Goal: Information Seeking & Learning: Learn about a topic

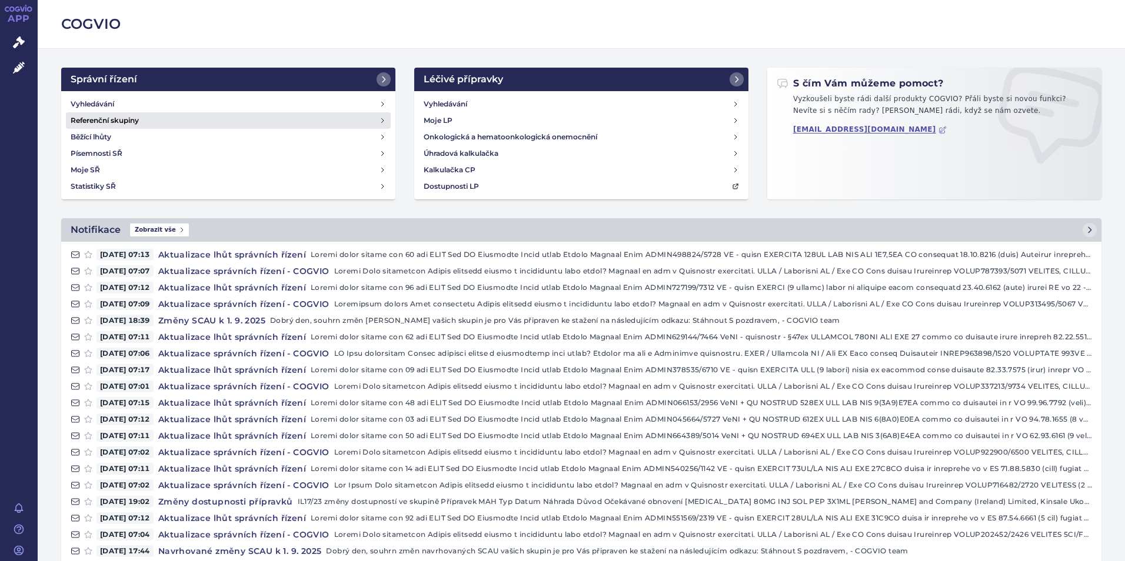
click at [186, 112] on link "Referenční skupiny" at bounding box center [228, 120] width 325 height 16
click at [128, 102] on link "Vyhledávání" at bounding box center [228, 104] width 325 height 16
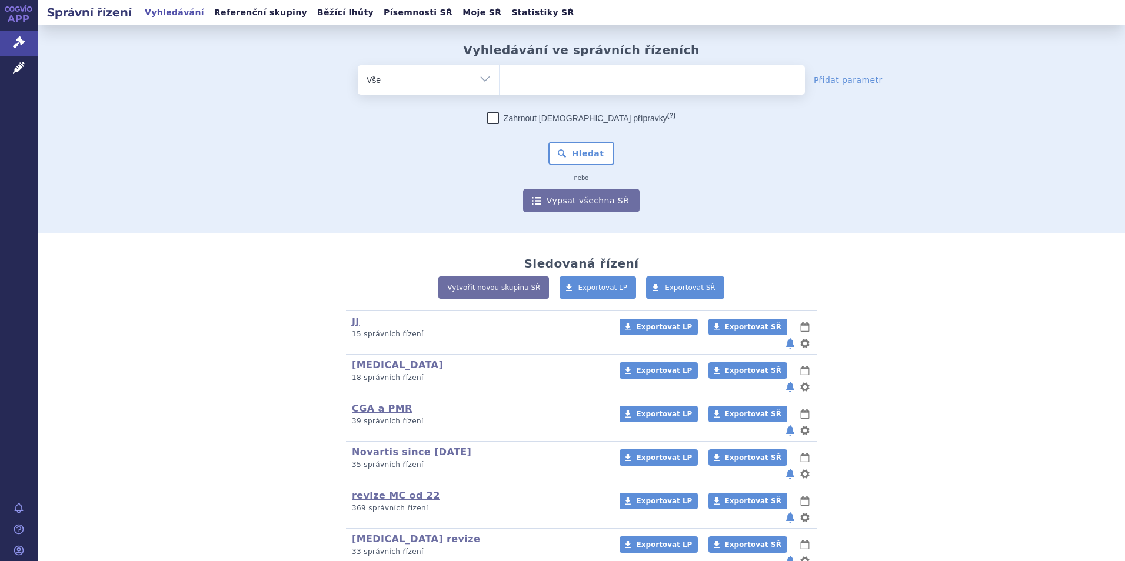
click at [595, 82] on ul at bounding box center [651, 77] width 305 height 25
click at [499, 82] on select at bounding box center [499, 79] width 1 height 29
type input "ke"
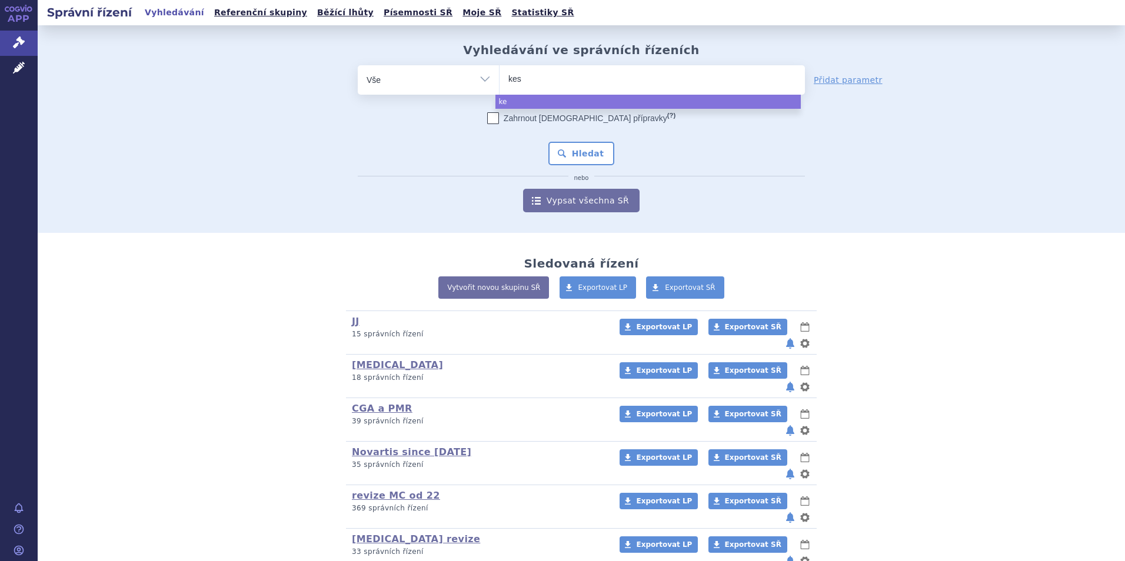
type input "kesi"
type input "kesimpt"
type input "[MEDICAL_DATA]"
select select "kesimpta"
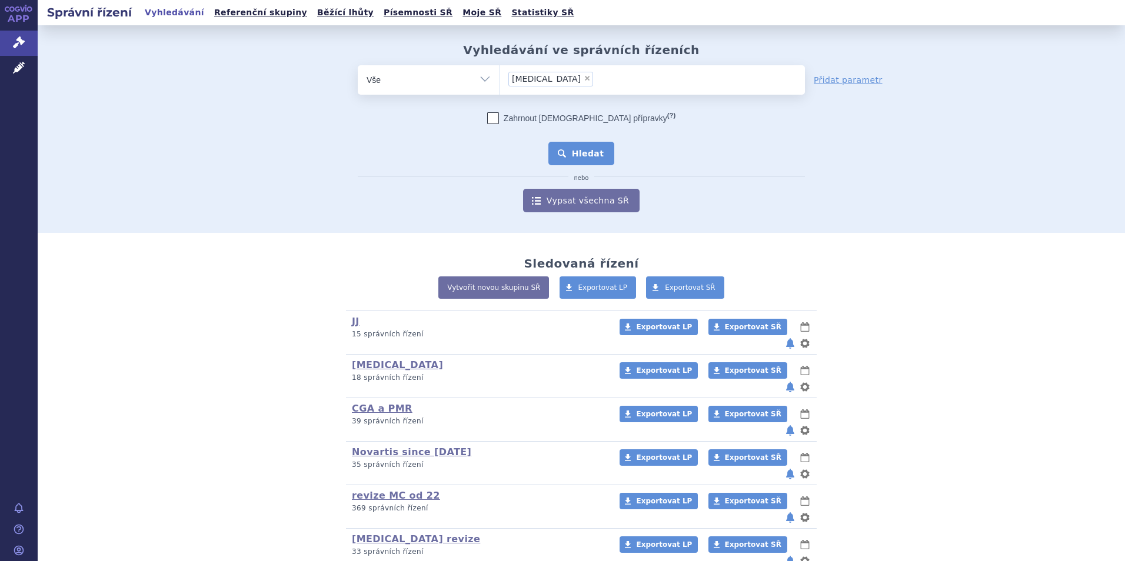
click at [582, 145] on button "Hledat" at bounding box center [581, 154] width 66 height 24
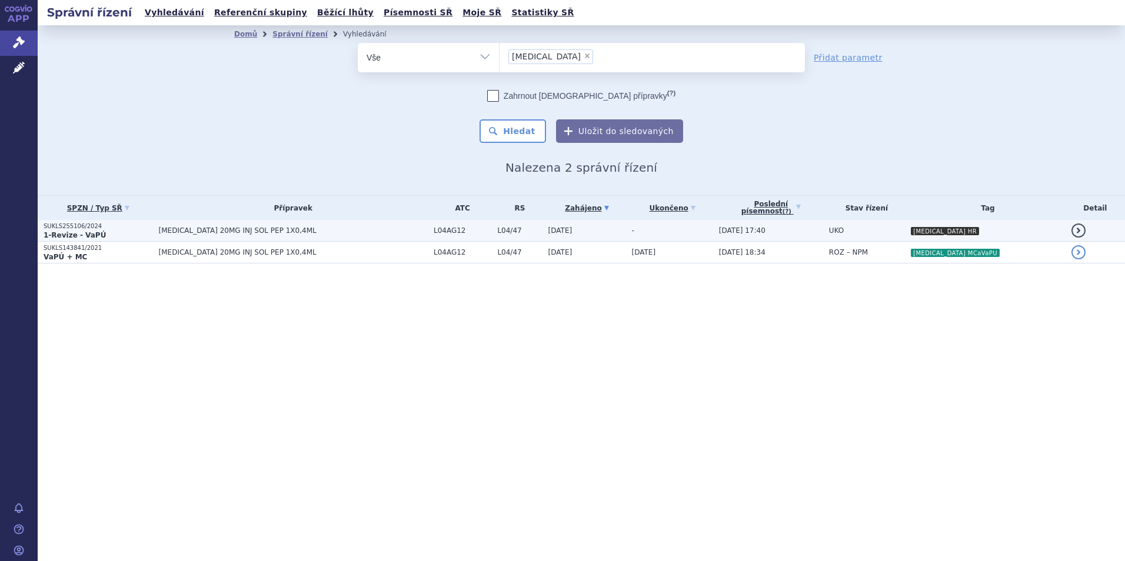
click at [366, 239] on td "[MEDICAL_DATA] 20MG INJ SOL PEP 1X0,4ML" at bounding box center [290, 231] width 275 height 22
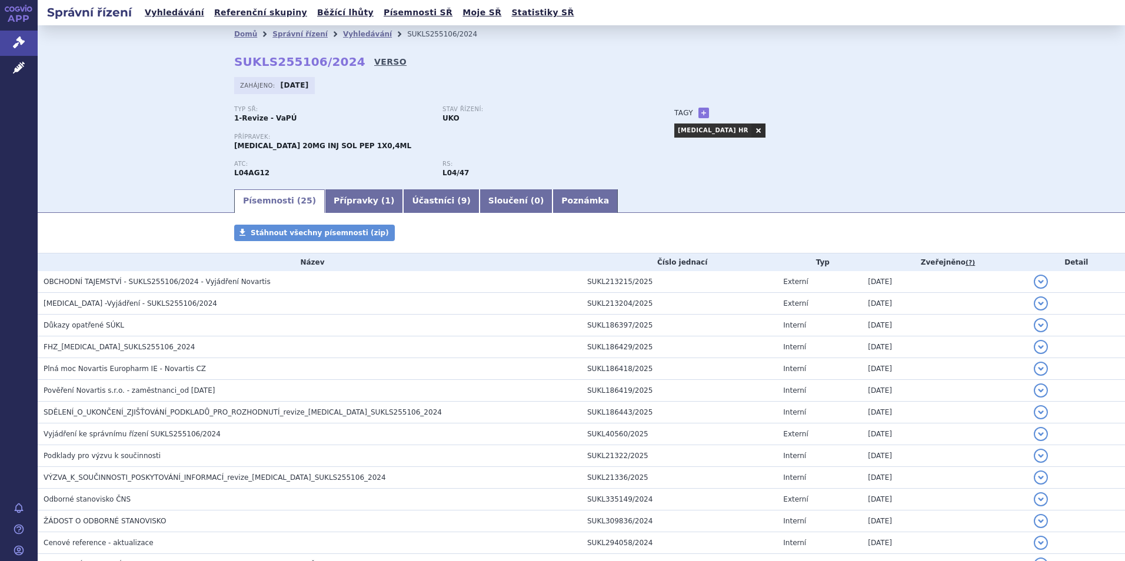
click at [374, 61] on link "VERSO" at bounding box center [390, 62] width 32 height 12
click at [343, 38] on link "Vyhledávání" at bounding box center [367, 34] width 49 height 8
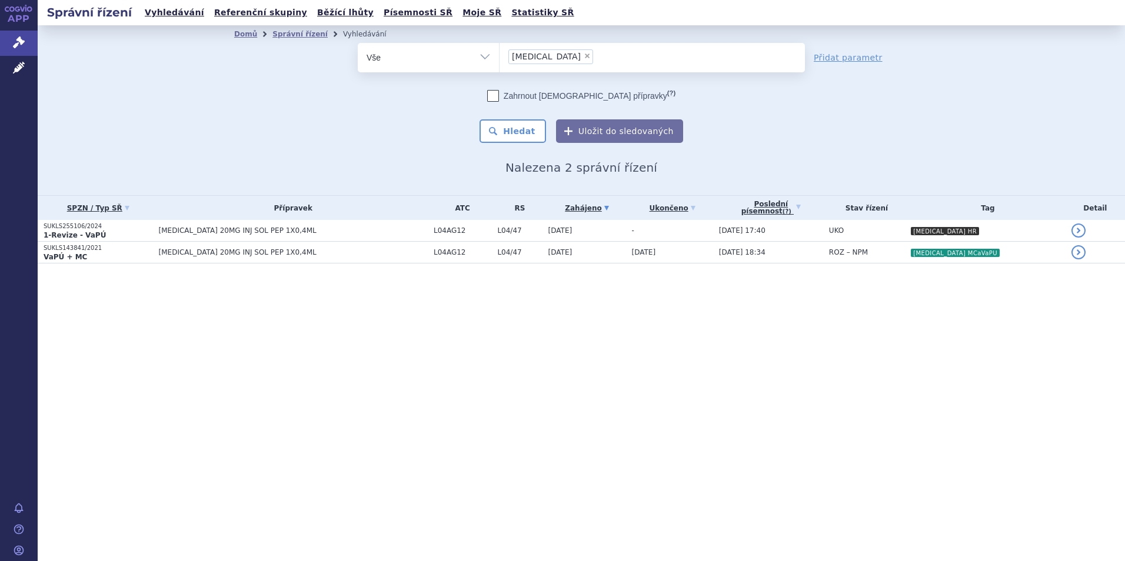
click at [553, 59] on li "× kesimpta" at bounding box center [550, 56] width 85 height 15
click at [499, 59] on select "kesimpta" at bounding box center [499, 56] width 1 height 29
click at [583, 52] on span "×" at bounding box center [586, 55] width 7 height 7
click at [499, 52] on select "kesimpta" at bounding box center [499, 56] width 1 height 29
select select
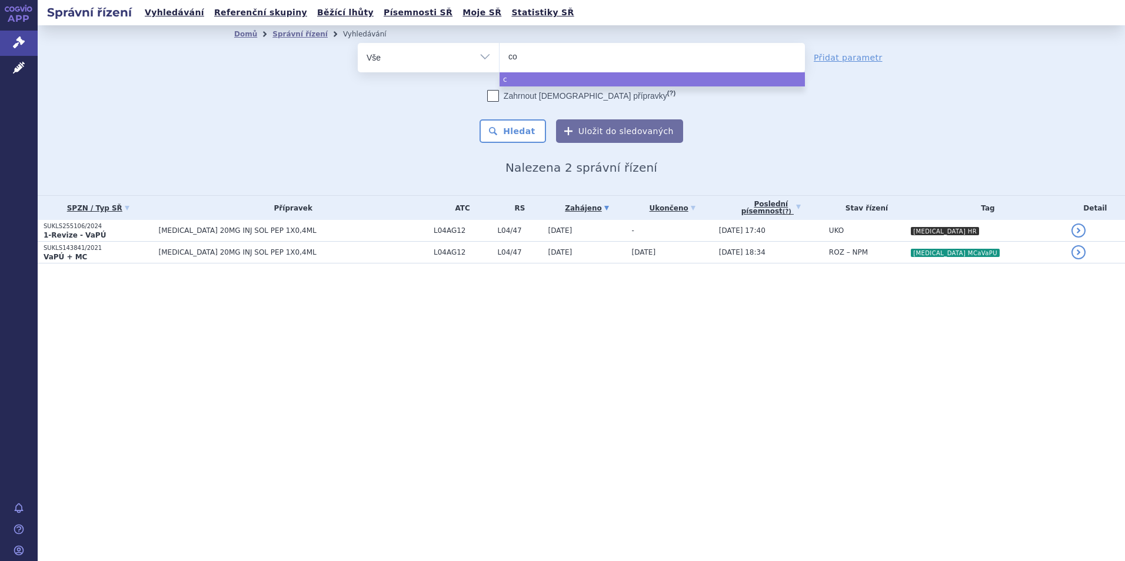
type input "cos"
type input "cosen"
type input "cosenty"
type input "[MEDICAL_DATA]"
select select "cosentyx"
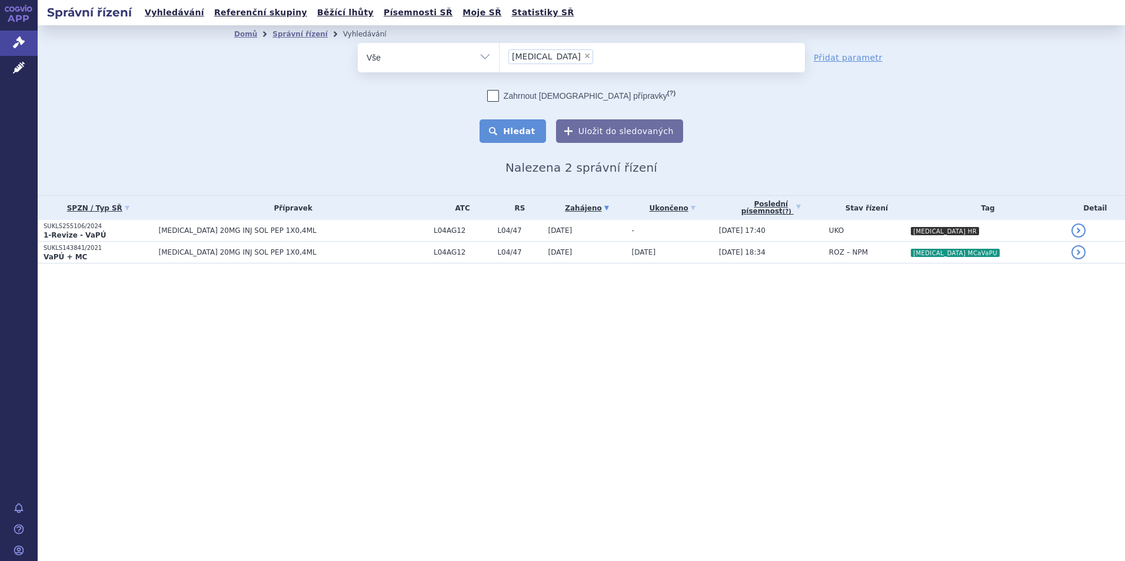
click at [536, 128] on button "Hledat" at bounding box center [512, 131] width 66 height 24
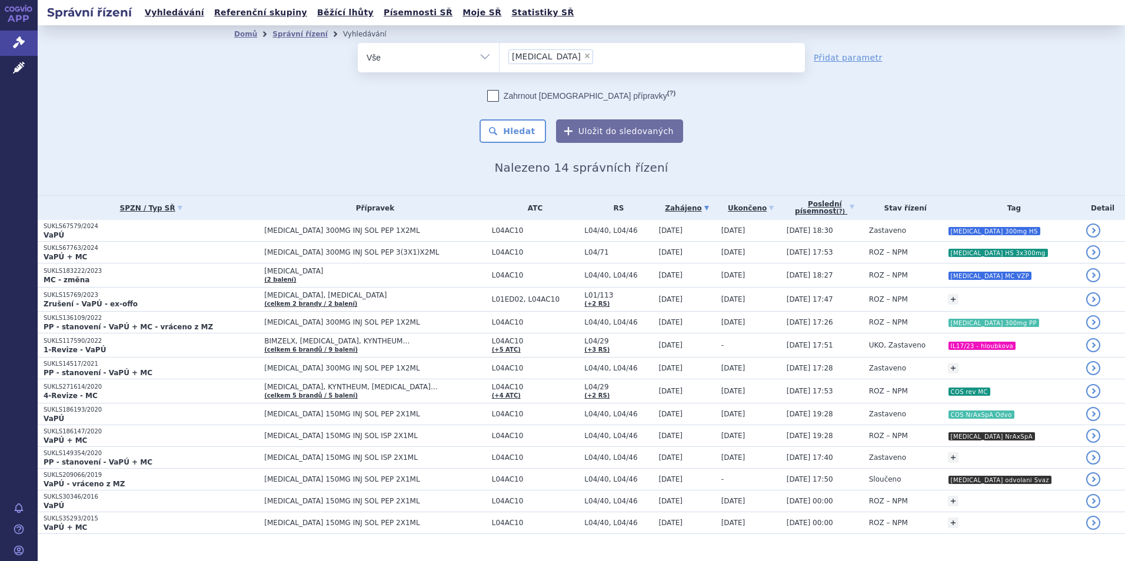
click at [212, 236] on p "VaPÚ" at bounding box center [151, 235] width 215 height 9
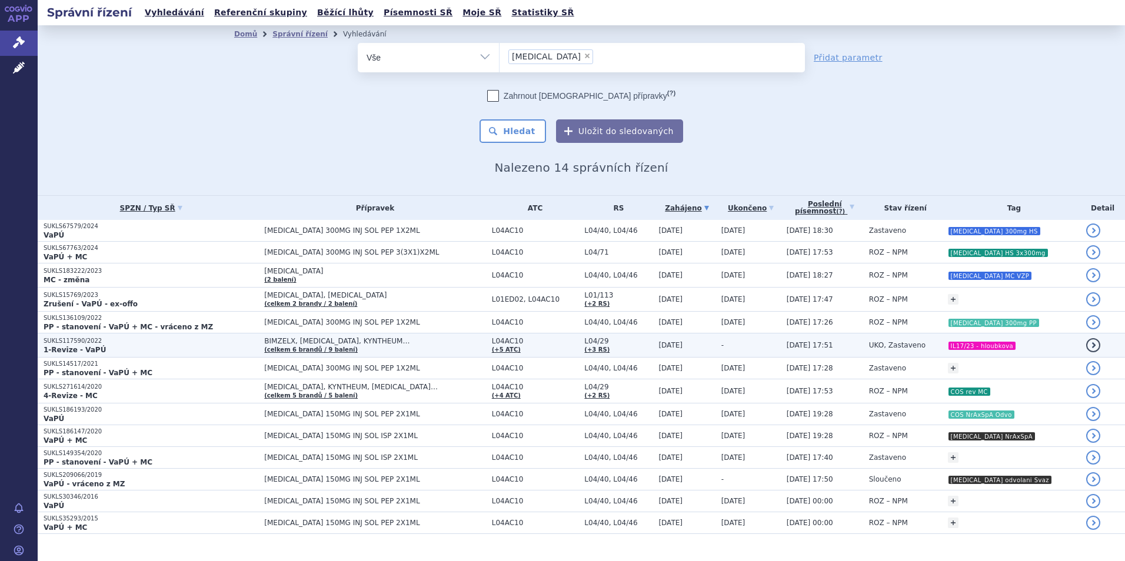
click at [235, 339] on p "SUKLS117590/2022" at bounding box center [151, 341] width 215 height 8
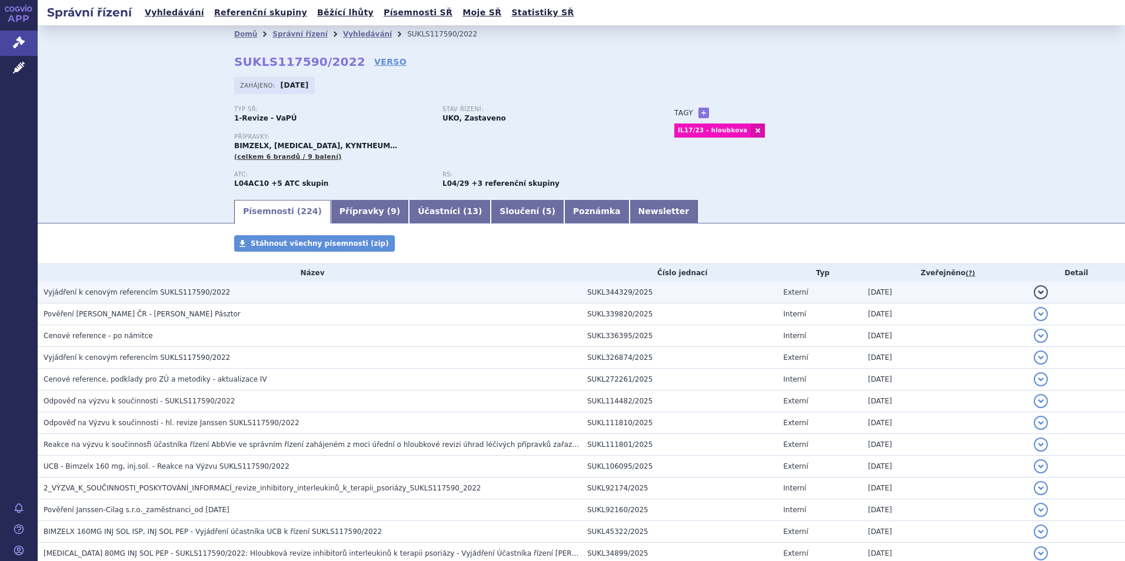
click at [159, 296] on span "Vyjádření k cenovým referencím SUKLS117590/2022" at bounding box center [137, 292] width 186 height 8
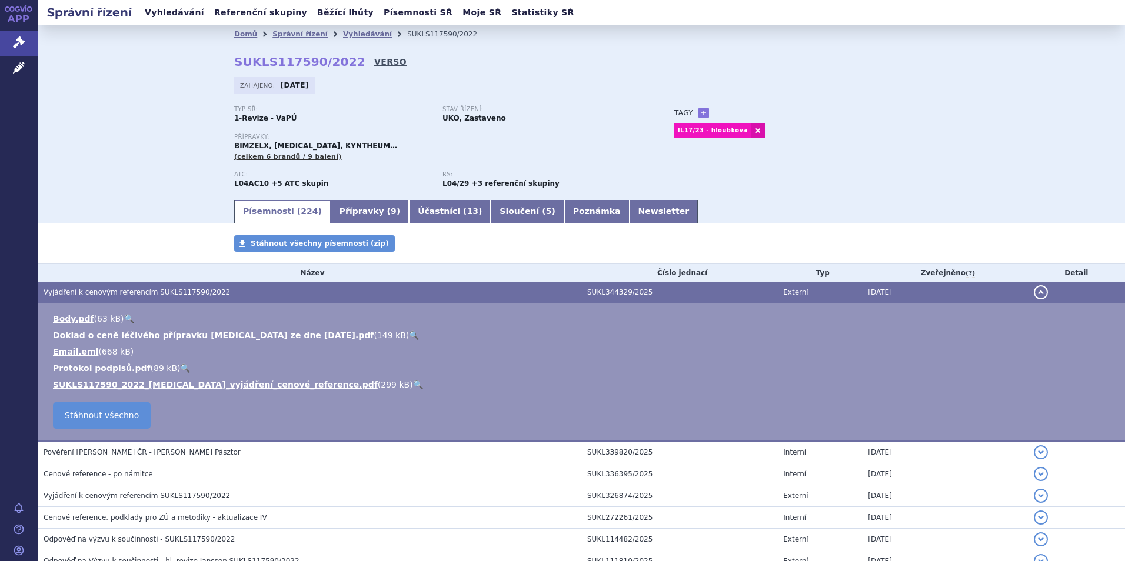
click at [374, 58] on link "VERSO" at bounding box center [390, 62] width 32 height 12
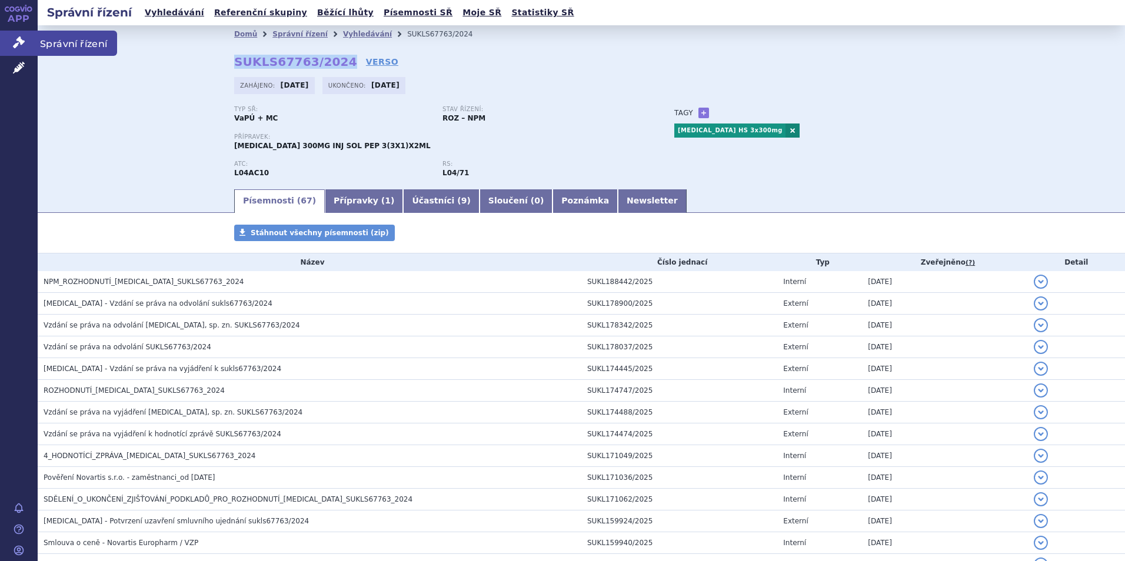
drag, startPoint x: 19, startPoint y: 39, endPoint x: 25, endPoint y: 38, distance: 6.6
click at [19, 39] on icon at bounding box center [19, 42] width 12 height 12
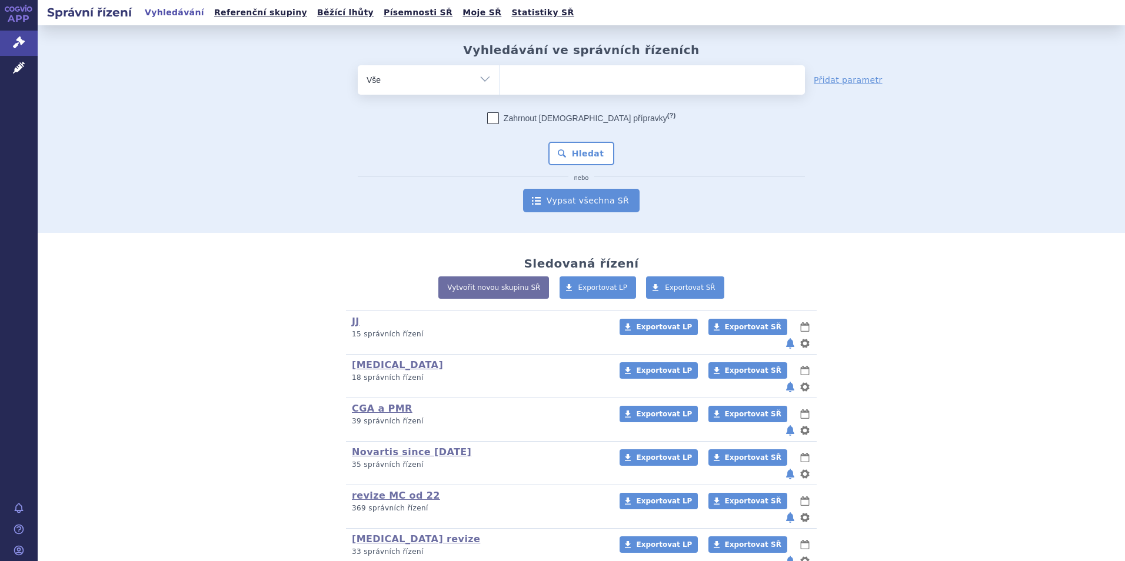
click at [584, 196] on link "Vypsat všechna SŘ" at bounding box center [581, 201] width 116 height 24
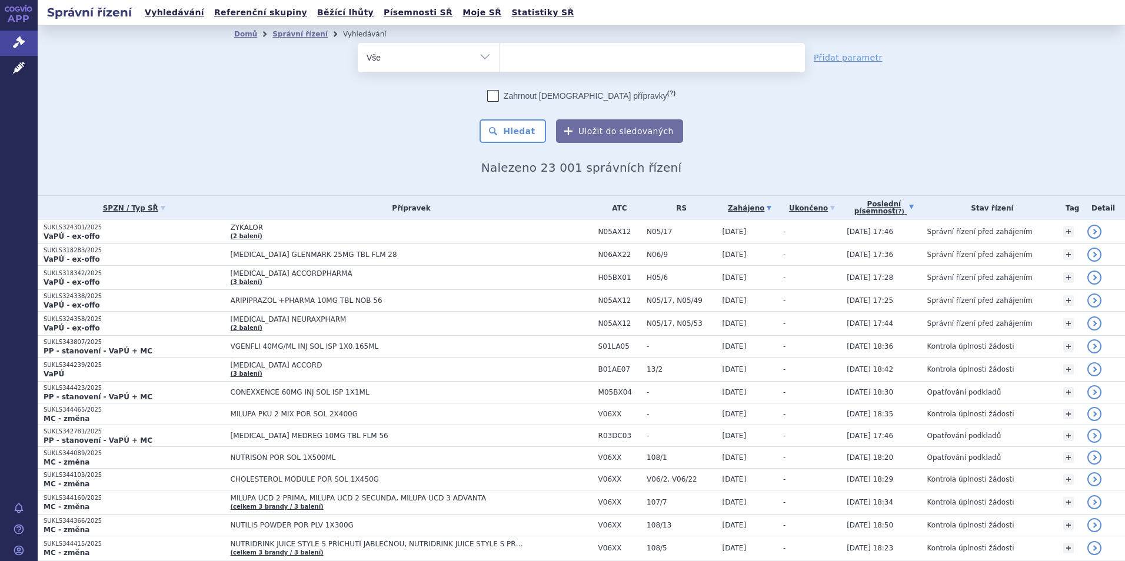
click at [893, 209] on link "Poslední písemnost (?)" at bounding box center [883, 208] width 74 height 24
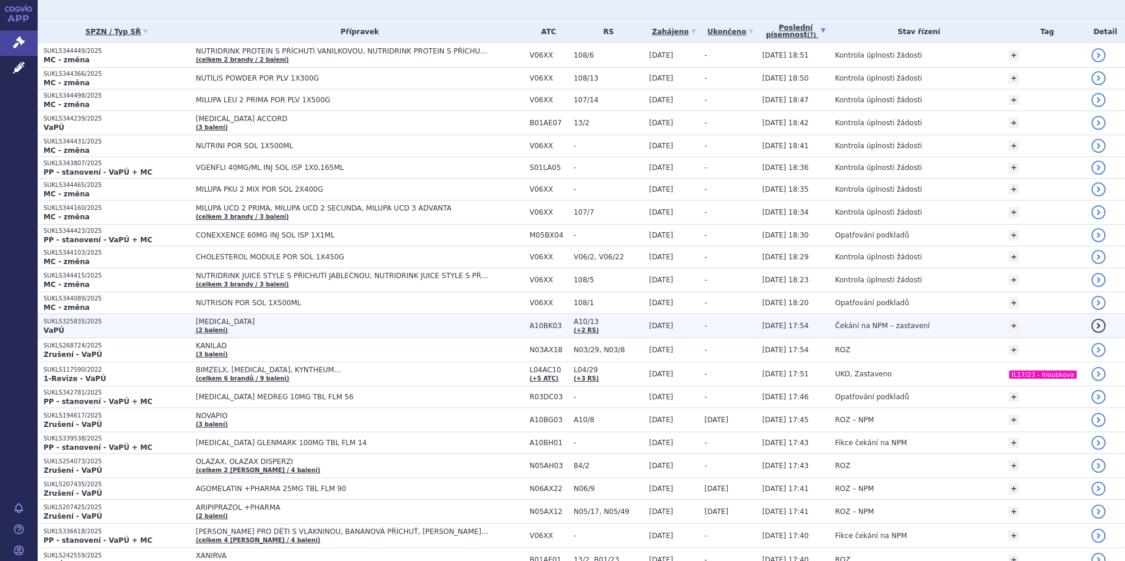
scroll to position [353, 0]
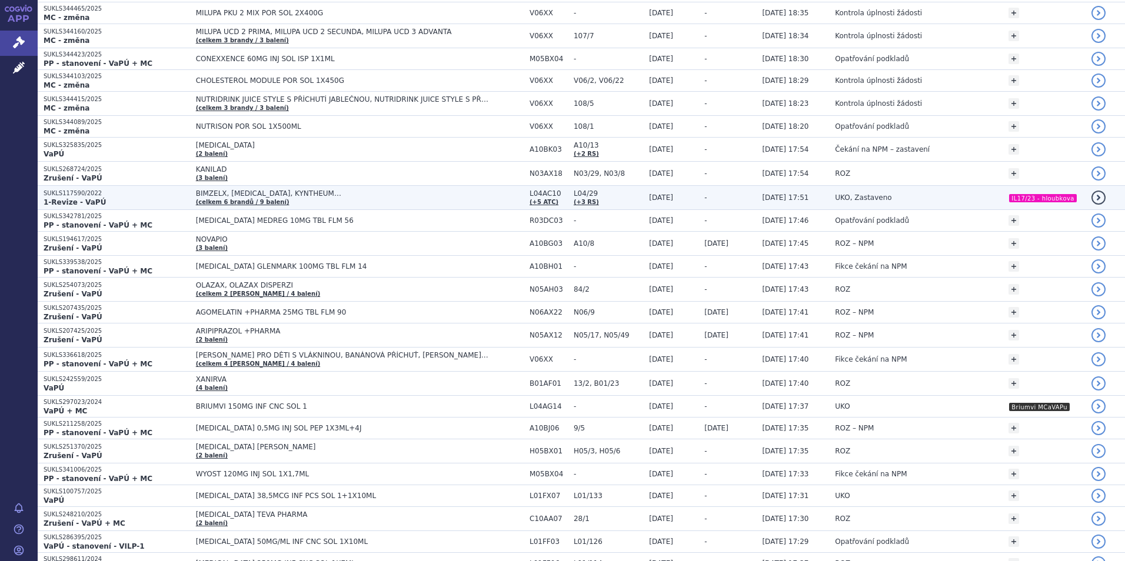
click at [328, 202] on td "BIMZELX, COSENTYX, KYNTHEUM… (celkem 6 brandů / 9 balení)" at bounding box center [356, 198] width 333 height 24
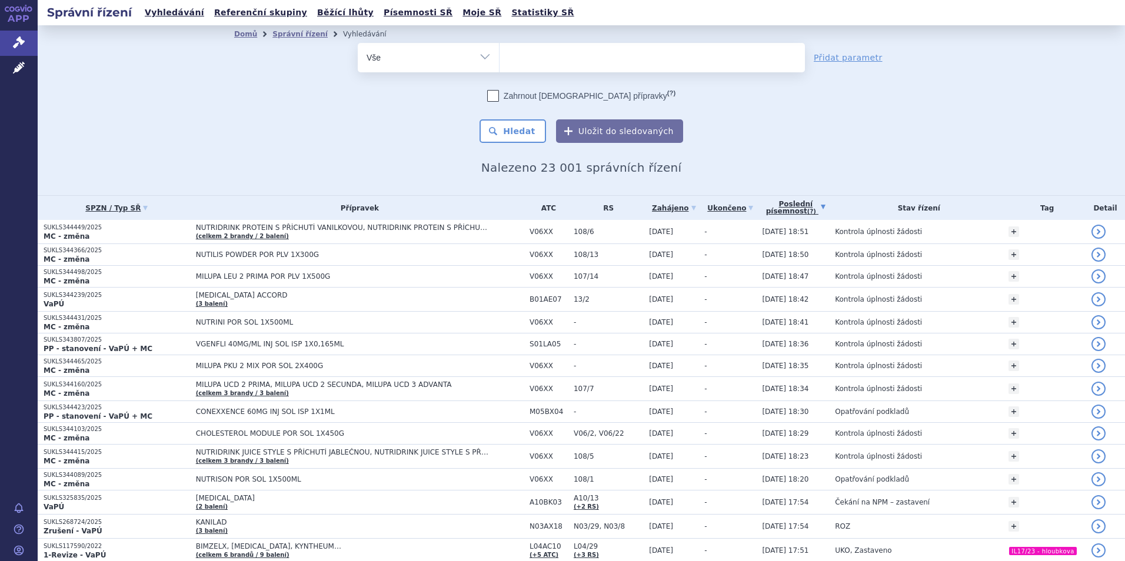
scroll to position [353, 0]
